Goal: Information Seeking & Learning: Learn about a topic

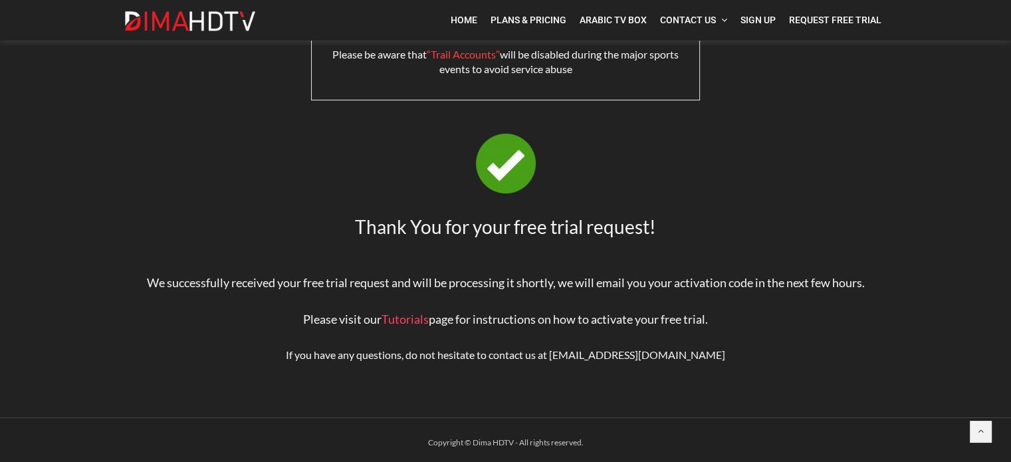
scroll to position [94, 0]
click at [392, 319] on link "Tutorials" at bounding box center [405, 320] width 47 height 15
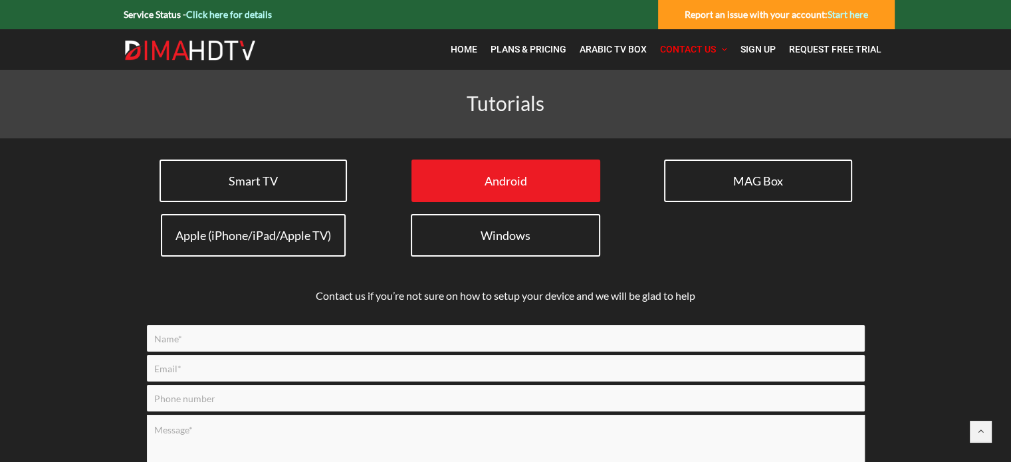
click at [431, 172] on link "Android" at bounding box center [506, 181] width 189 height 43
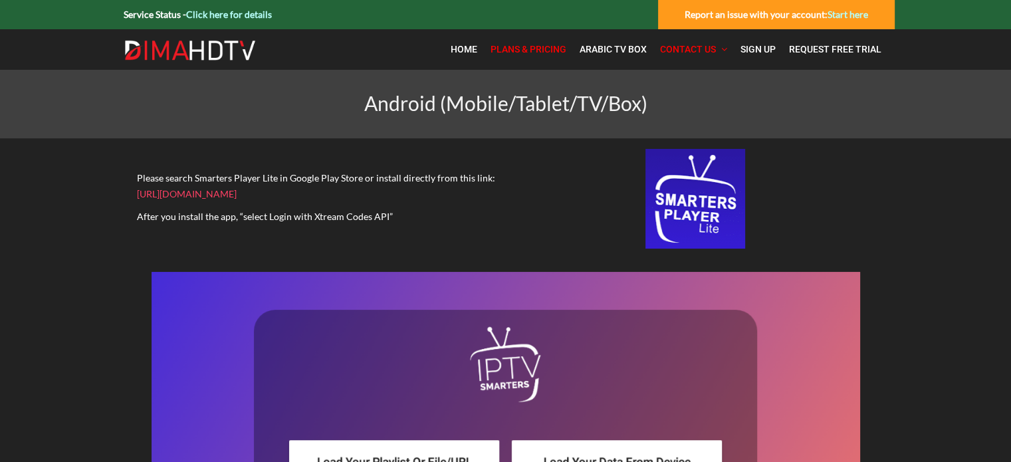
click at [541, 53] on span "Plans & Pricing" at bounding box center [529, 49] width 76 height 11
